Goal: Task Accomplishment & Management: Manage account settings

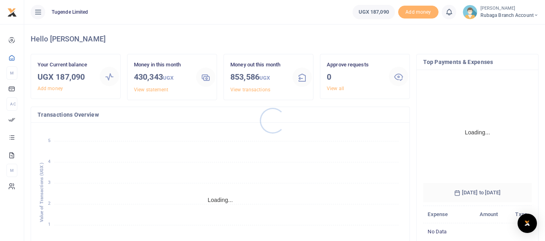
scroll to position [120, 102]
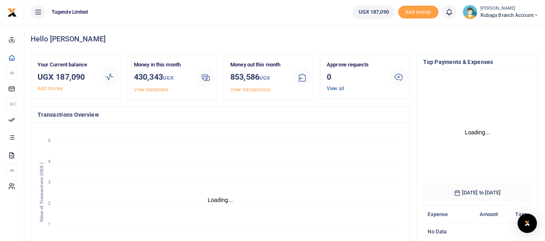
click at [337, 88] on link "View all" at bounding box center [335, 89] width 17 height 6
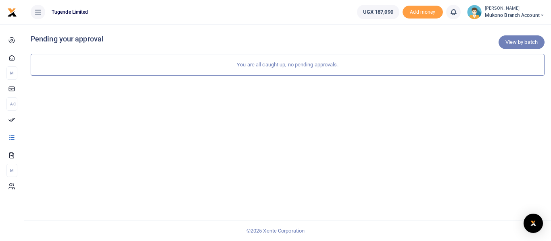
click at [524, 44] on link "View by batch" at bounding box center [521, 42] width 46 height 14
